Goal: Information Seeking & Learning: Learn about a topic

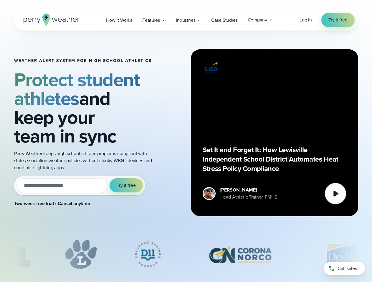
click at [186, 141] on div "Weather Alert System for High School Athletics Protect student athletes and kee…" at bounding box center [186, 133] width 344 height 205
click at [186, 20] on span "Industries" at bounding box center [185, 20] width 19 height 7
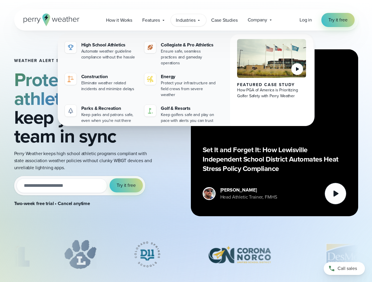
click at [79, 186] on input "email" at bounding box center [61, 186] width 91 height 15
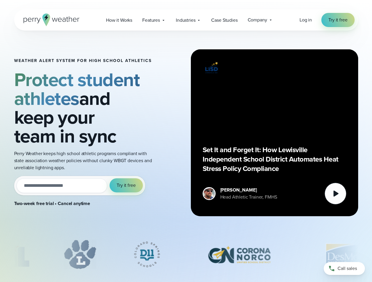
click at [126, 186] on span "Try it free" at bounding box center [126, 185] width 19 height 7
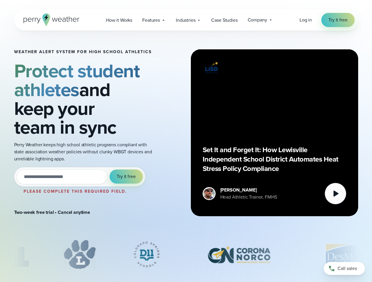
click at [274, 133] on div "Set It and Forget It: How Lewisville Independent School District Automates Heat…" at bounding box center [274, 133] width 144 height 144
click at [335, 194] on icon at bounding box center [335, 194] width 5 height 6
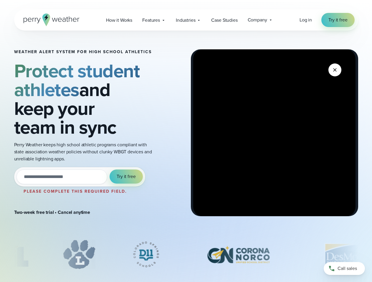
click at [186, 255] on div "slideshow" at bounding box center [186, 254] width 344 height 29
click at [0, 255] on div at bounding box center [186, 256] width 372 height 32
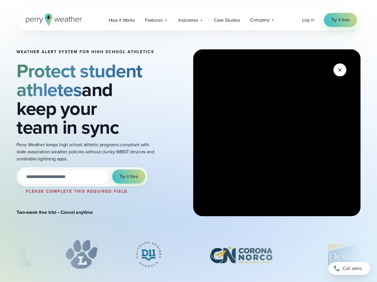
click at [0, 255] on div at bounding box center [188, 256] width 377 height 32
